Goal: Transaction & Acquisition: Purchase product/service

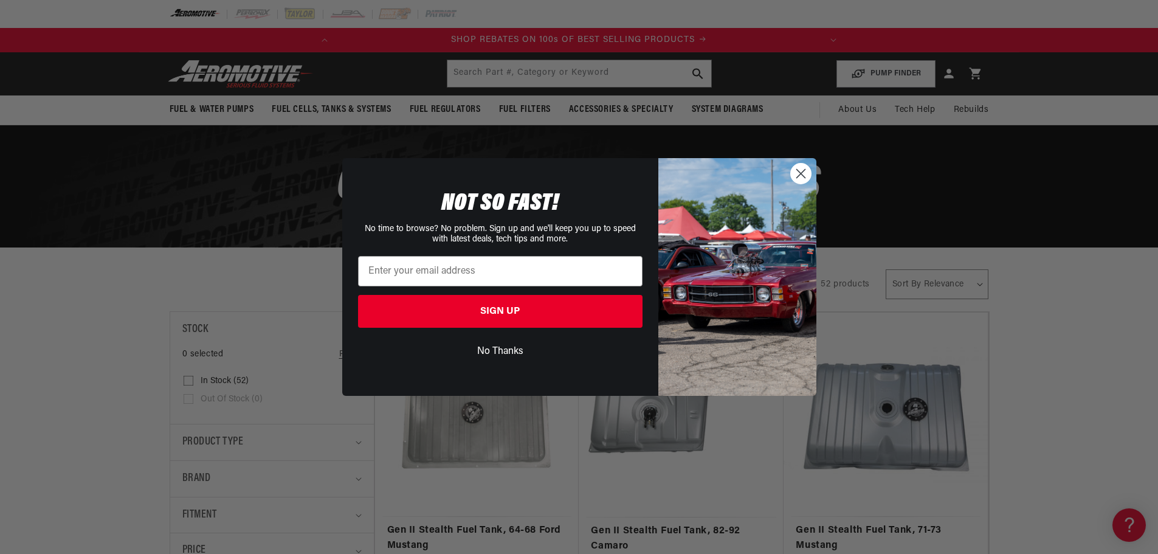
click at [499, 347] on button "No Thanks" at bounding box center [500, 351] width 285 height 23
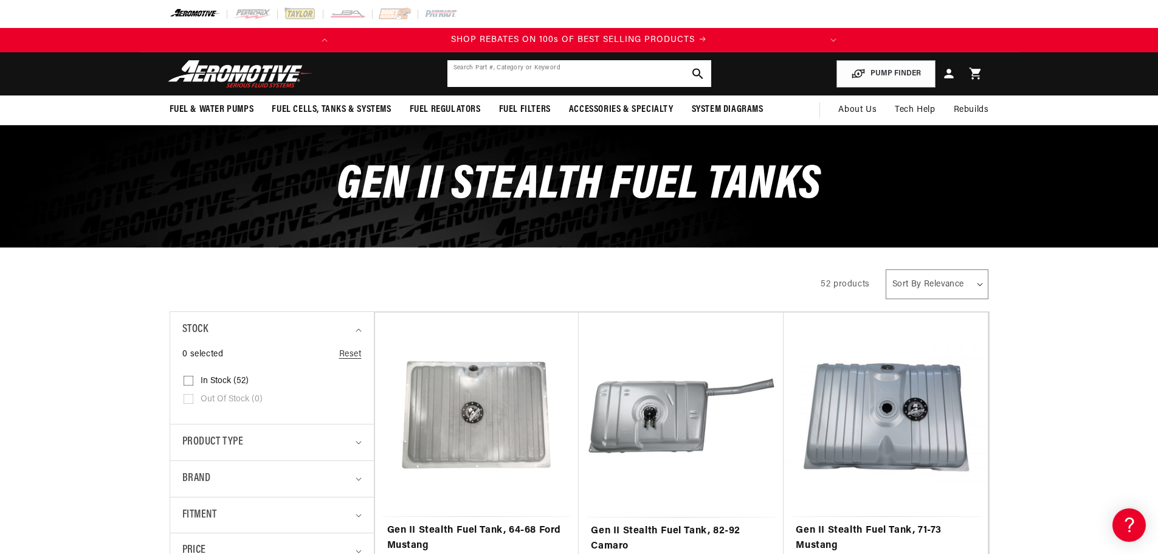
click at [519, 77] on input "text" at bounding box center [580, 73] width 264 height 27
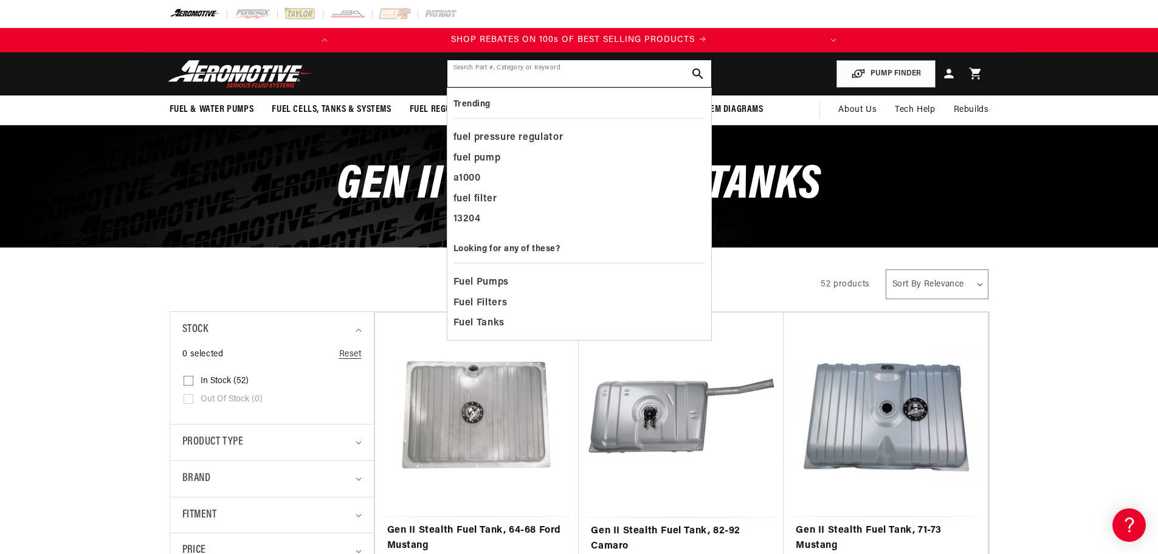
paste input "Part Number ‎18810"
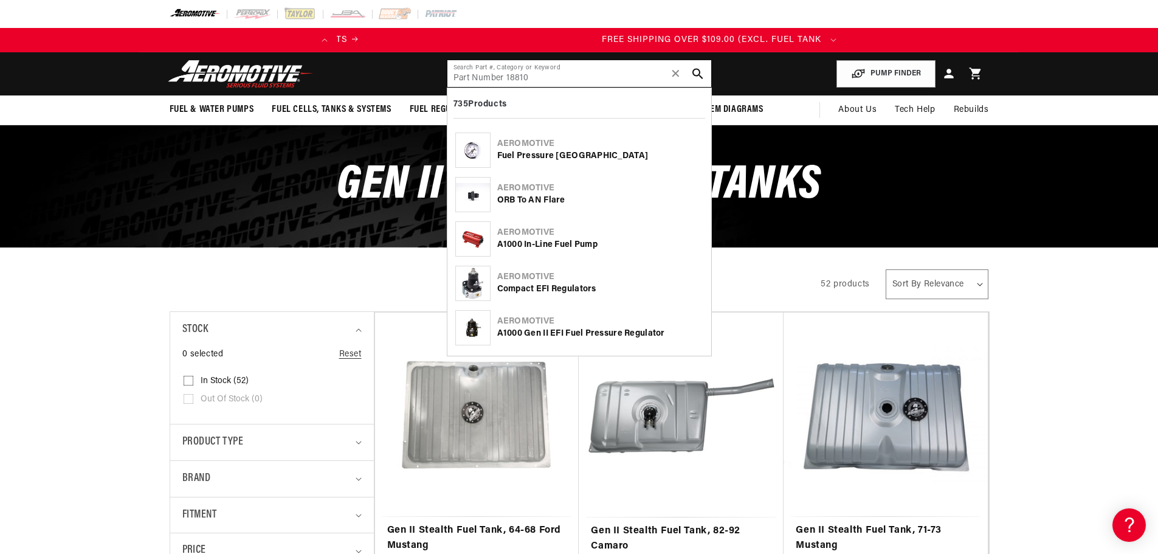
click at [505, 75] on input "Part Number ‎18810" at bounding box center [580, 73] width 264 height 27
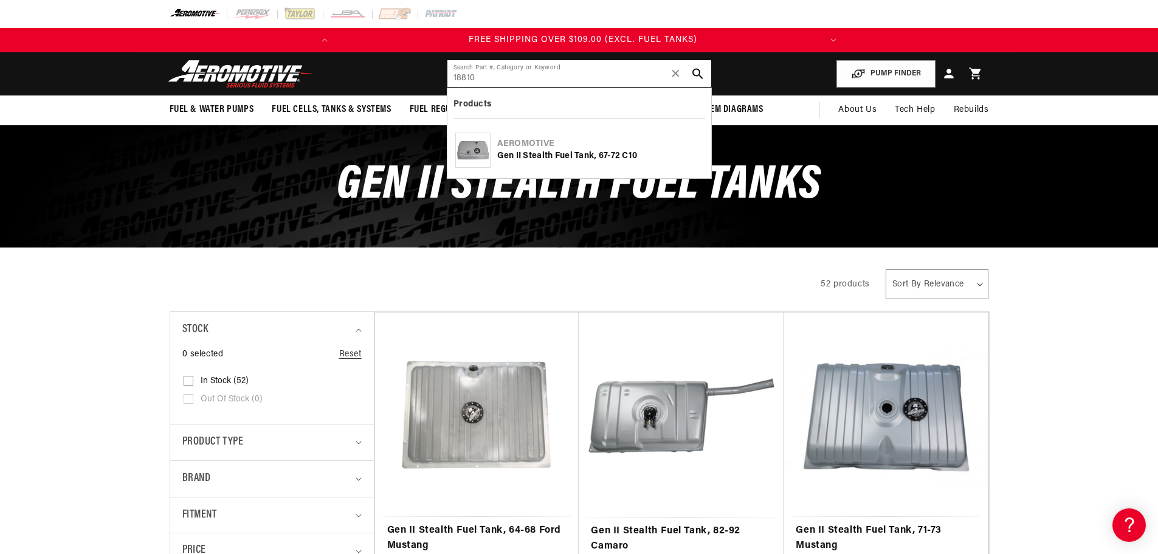
type input "‎18810"
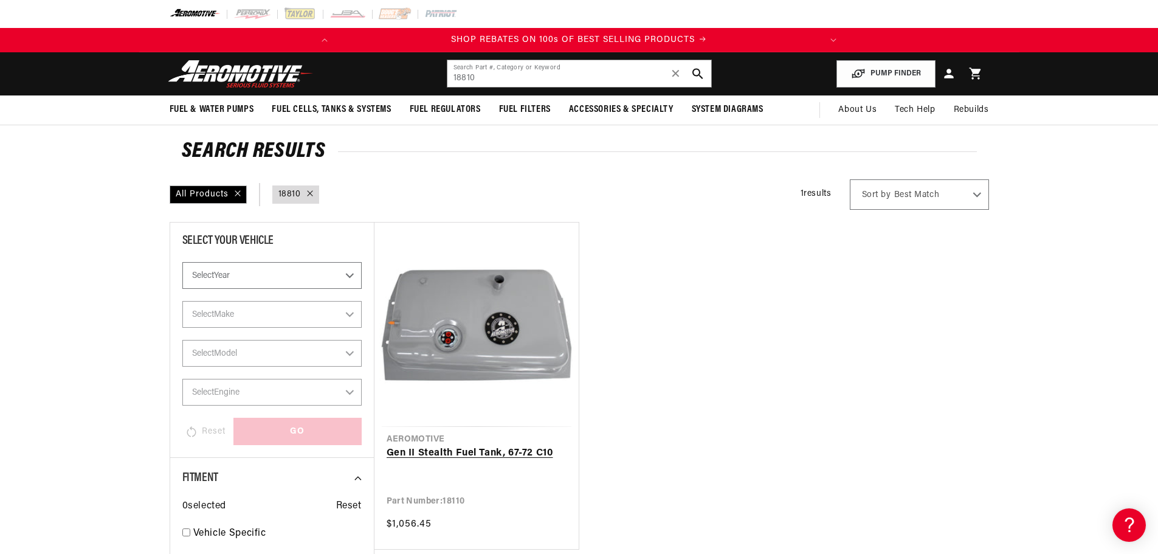
click at [497, 446] on link "Gen II Stealth Fuel Tank, 67-72 C10" at bounding box center [477, 454] width 180 height 16
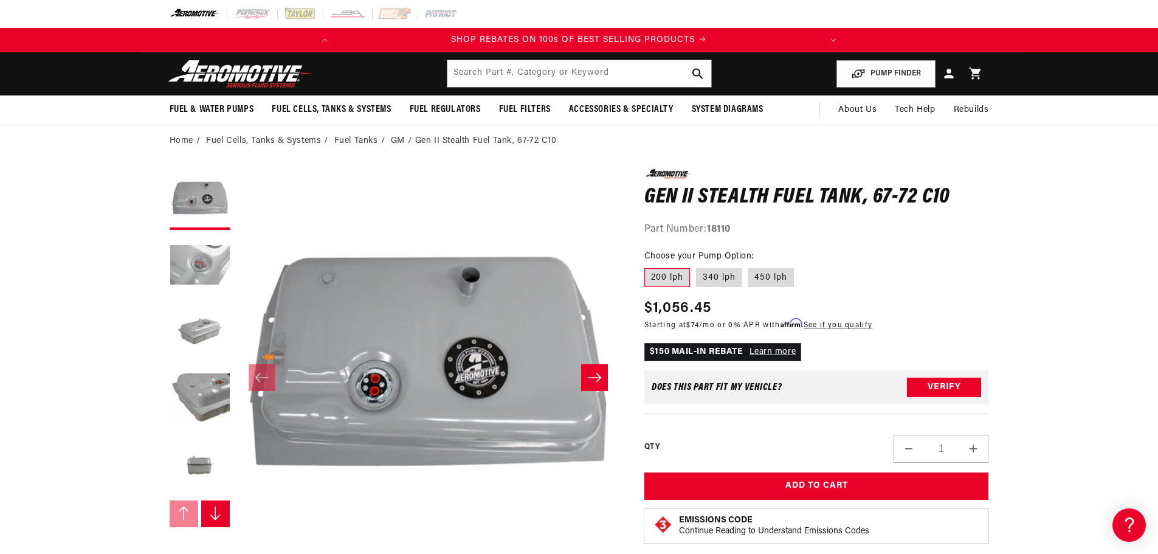
click at [213, 273] on button "Load image 2 in gallery view" at bounding box center [200, 266] width 61 height 61
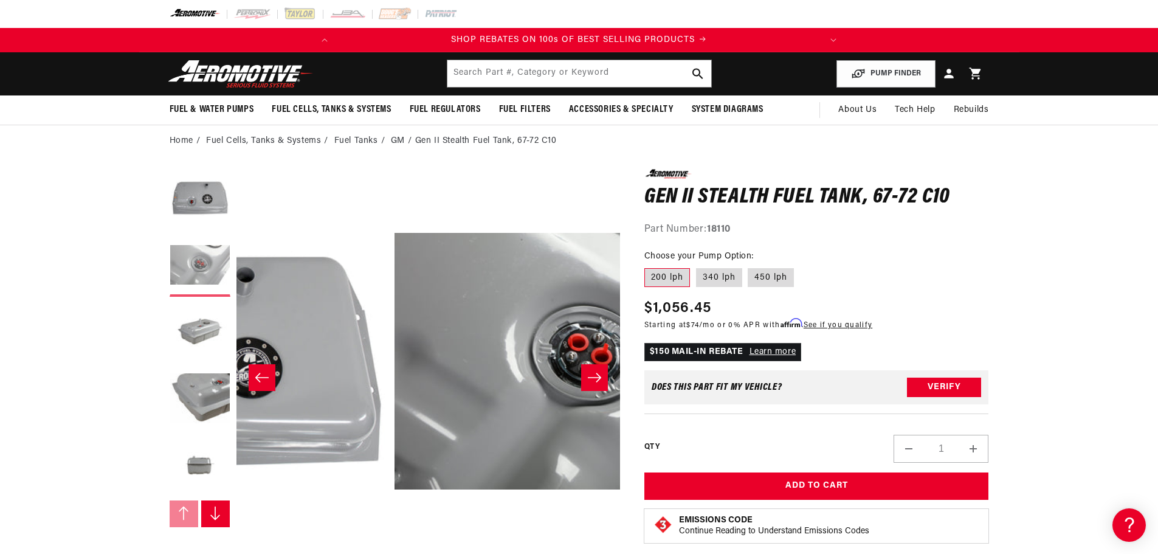
scroll to position [0, 384]
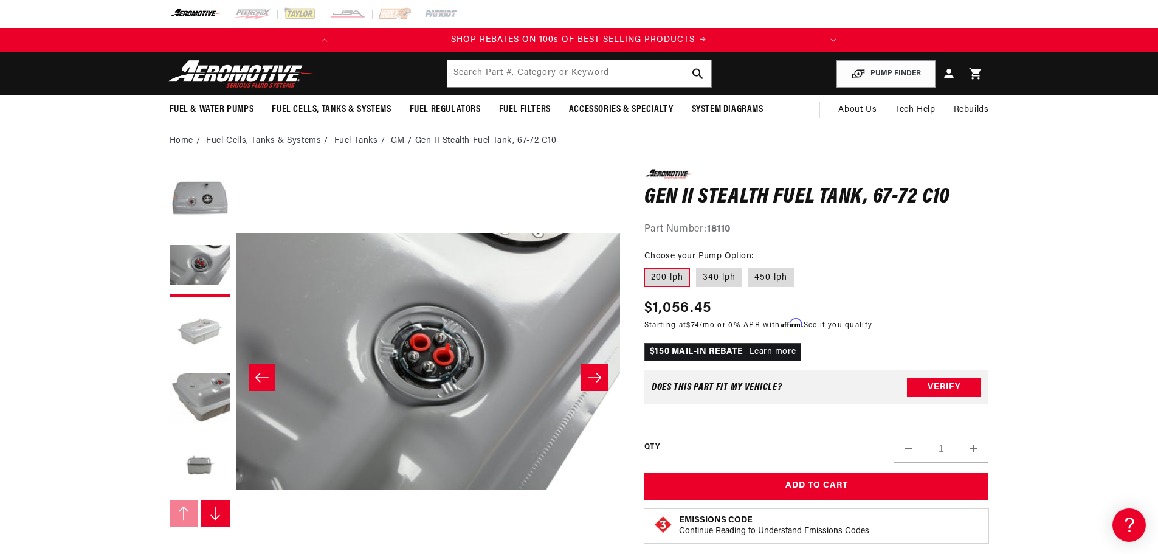
click at [193, 318] on button "Load image 3 in gallery view" at bounding box center [200, 333] width 61 height 61
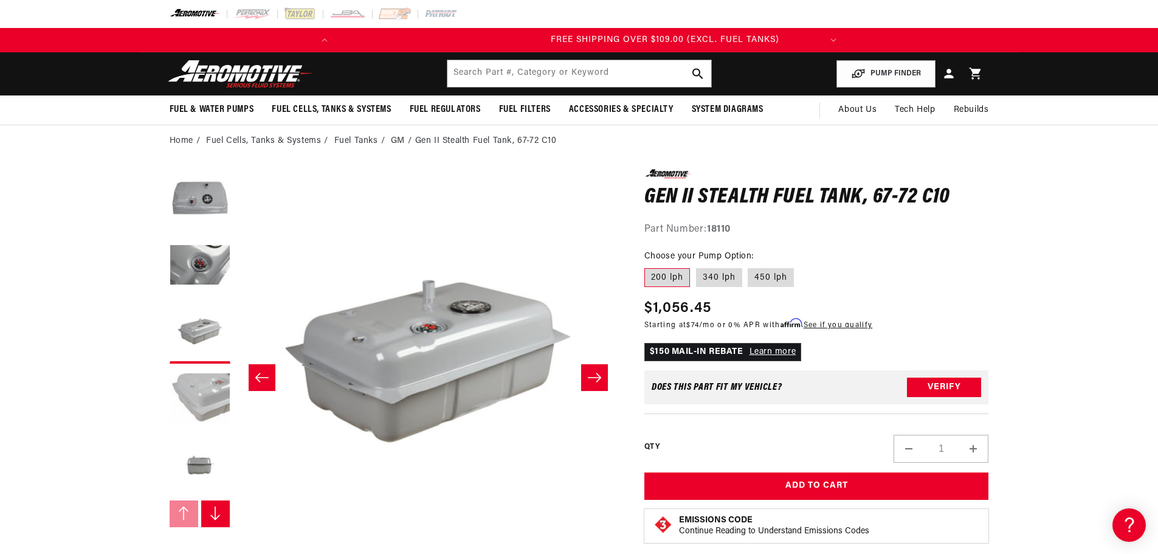
scroll to position [0, 481]
click at [190, 383] on button "Load image 4 in gallery view" at bounding box center [200, 400] width 61 height 61
